Goal: Task Accomplishment & Management: Manage account settings

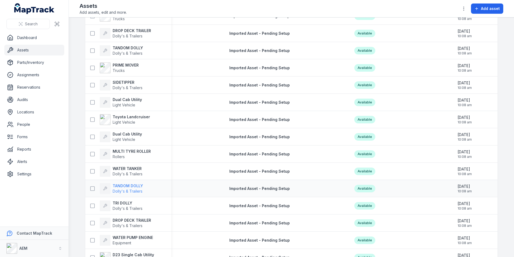
scroll to position [538, 0]
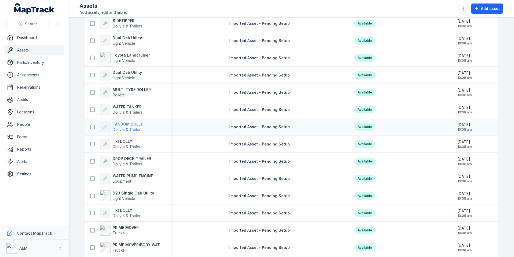
click at [119, 125] on strong "TANDOM DOLLY" at bounding box center [128, 123] width 30 height 5
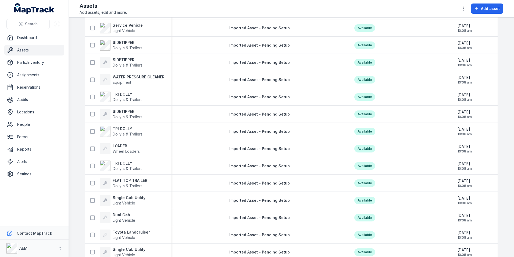
scroll to position [807, 0]
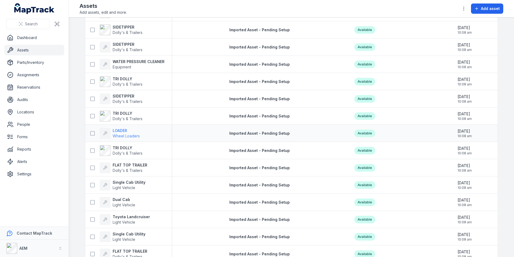
click at [108, 131] on div at bounding box center [105, 133] width 11 height 11
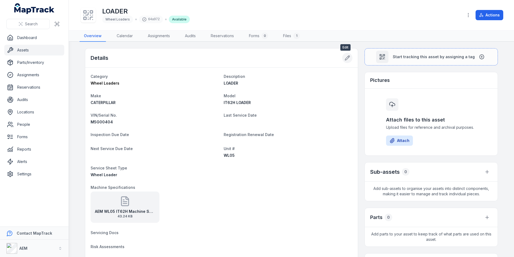
click at [345, 60] on icon at bounding box center [347, 58] width 5 height 5
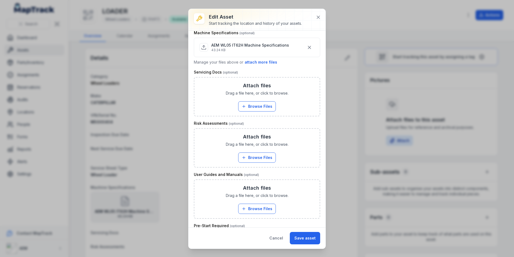
scroll to position [296, 0]
click at [241, 86] on div "Attach files Drag a file here, or click to browse. Browse Files Take Photos" at bounding box center [256, 96] width 125 height 38
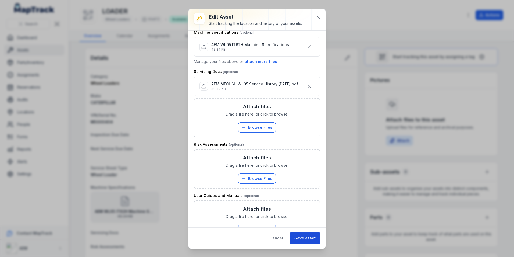
click at [299, 234] on button "Save asset" at bounding box center [305, 238] width 30 height 12
